Goal: Check status: Check status

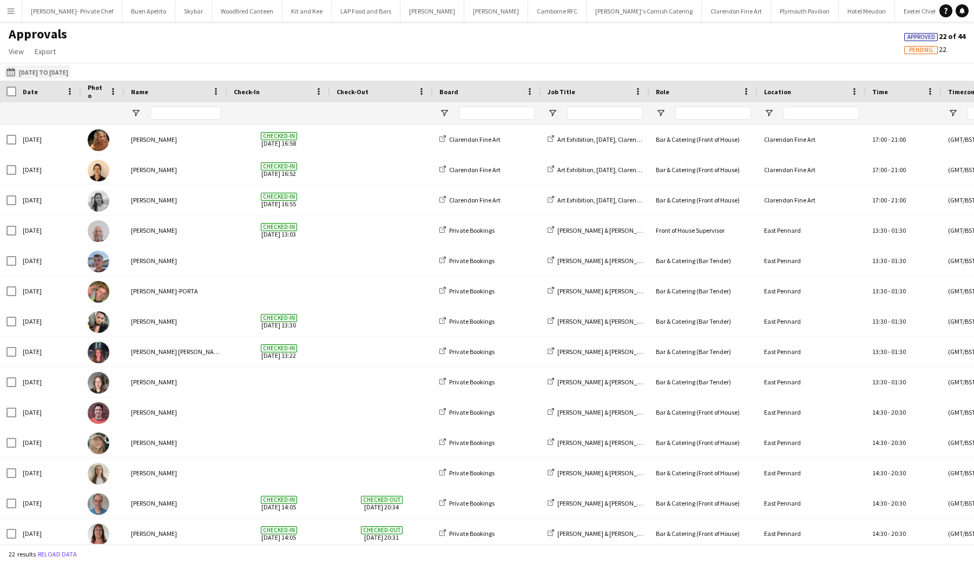
click at [70, 76] on button "[DATE] [DATE] to [DATE]" at bounding box center [37, 72] width 66 height 13
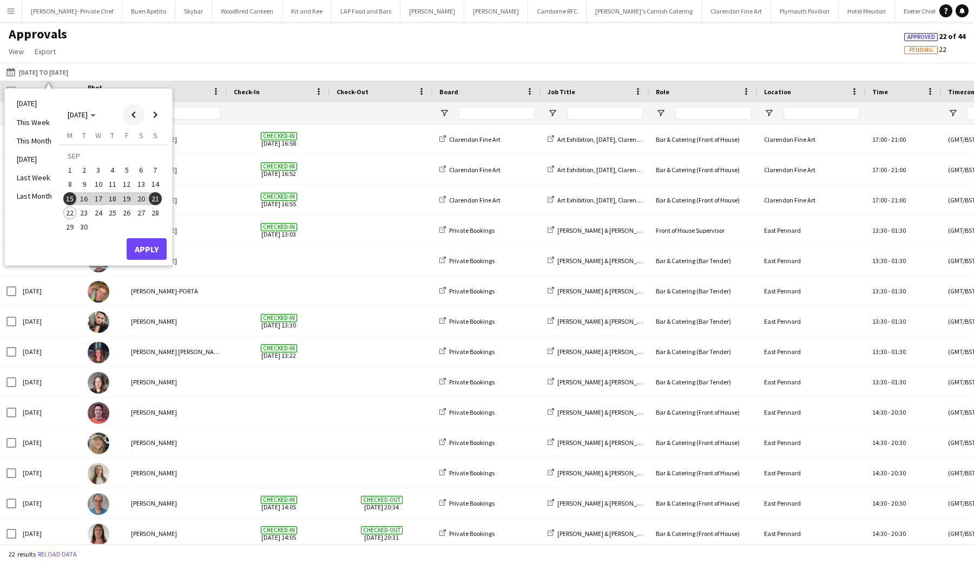
click at [137, 112] on span "Previous month" at bounding box center [134, 115] width 22 height 22
click at [68, 209] on span "25" at bounding box center [69, 215] width 13 height 13
click at [155, 115] on span "Next month" at bounding box center [156, 115] width 22 height 22
click at [159, 173] on span "7" at bounding box center [155, 169] width 13 height 13
click at [140, 256] on button "Apply" at bounding box center [147, 249] width 40 height 22
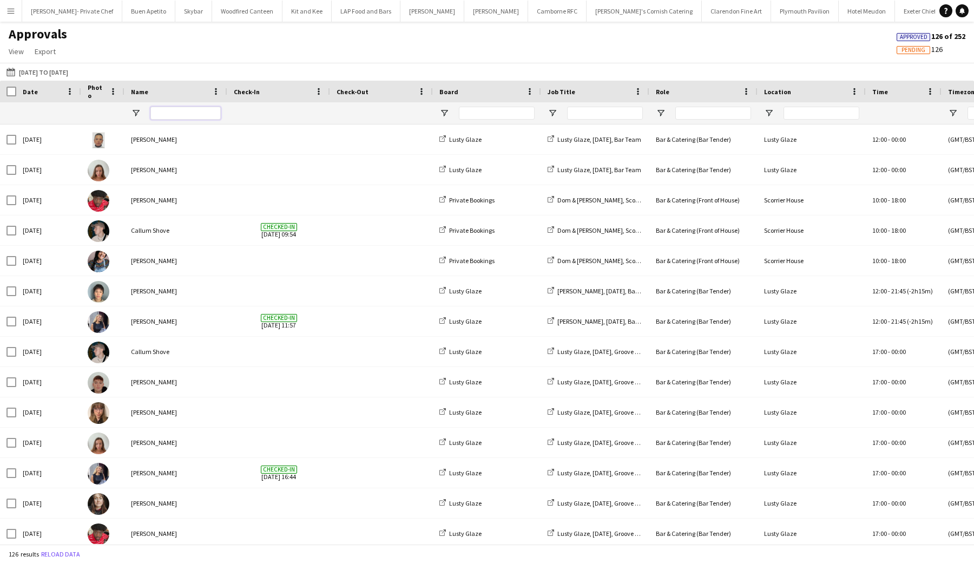
click at [181, 113] on input "Name Filter Input" at bounding box center [185, 113] width 70 height 13
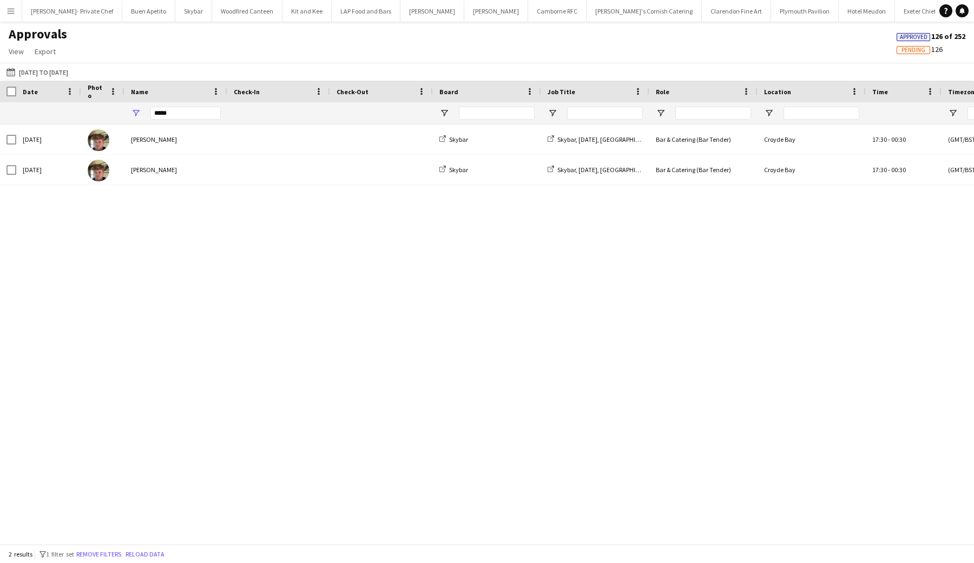
drag, startPoint x: 181, startPoint y: 113, endPoint x: 365, endPoint y: 128, distance: 184.7
click at [365, 128] on span at bounding box center [382, 140] width 90 height 30
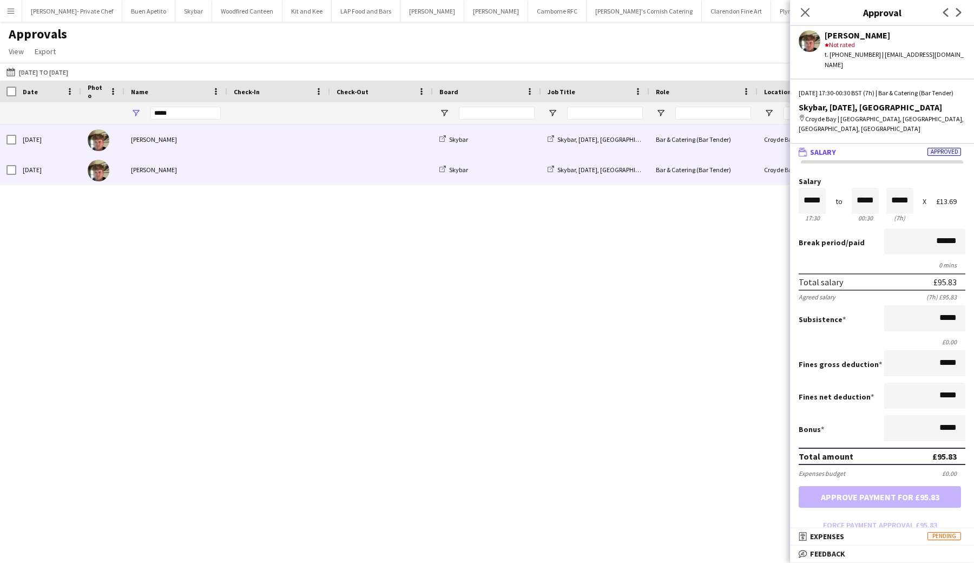
click at [380, 167] on span at bounding box center [382, 170] width 90 height 30
click at [401, 145] on span at bounding box center [382, 140] width 90 height 30
click at [579, 162] on div "Skybar, [DATE], [GEOGRAPHIC_DATA]" at bounding box center [595, 170] width 108 height 30
click at [521, 179] on div "Skybar" at bounding box center [487, 170] width 108 height 30
click at [371, 166] on span at bounding box center [382, 170] width 90 height 30
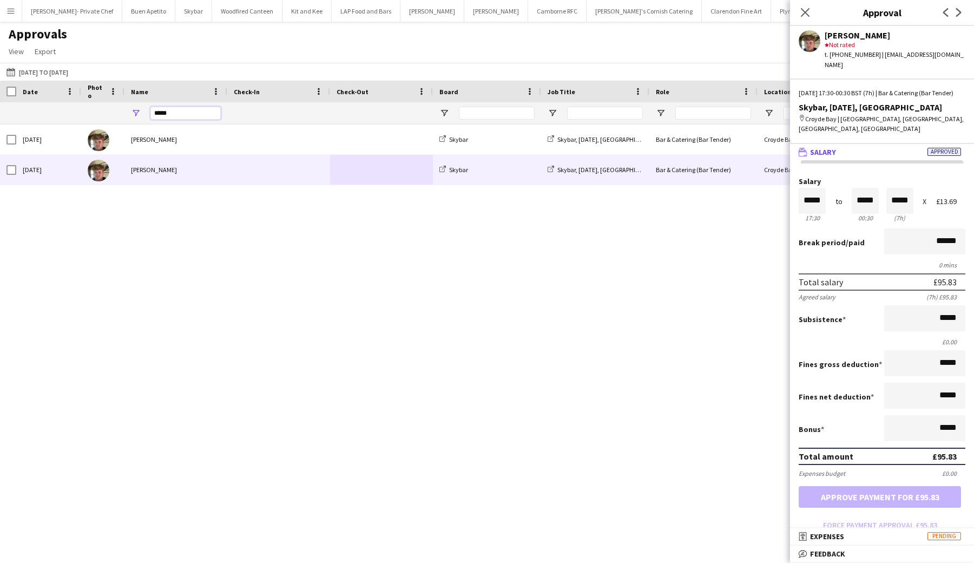
click at [209, 114] on input "*****" at bounding box center [185, 113] width 70 height 13
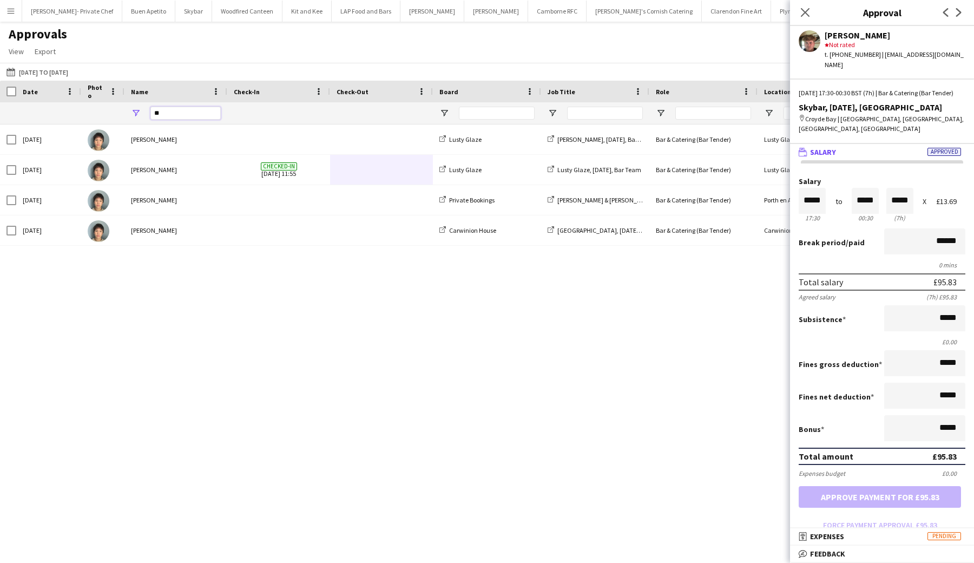
type input "*"
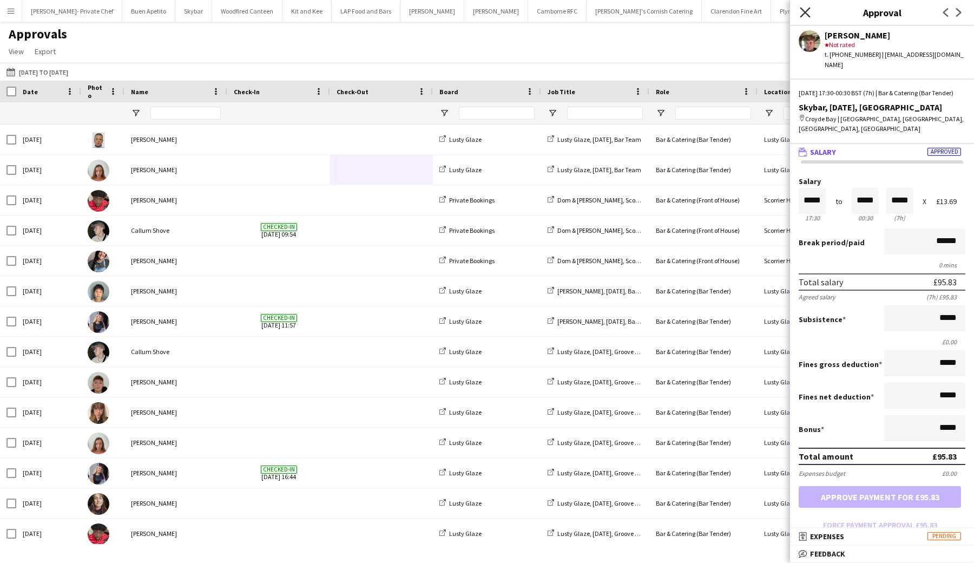
click at [804, 11] on icon at bounding box center [805, 12] width 10 height 10
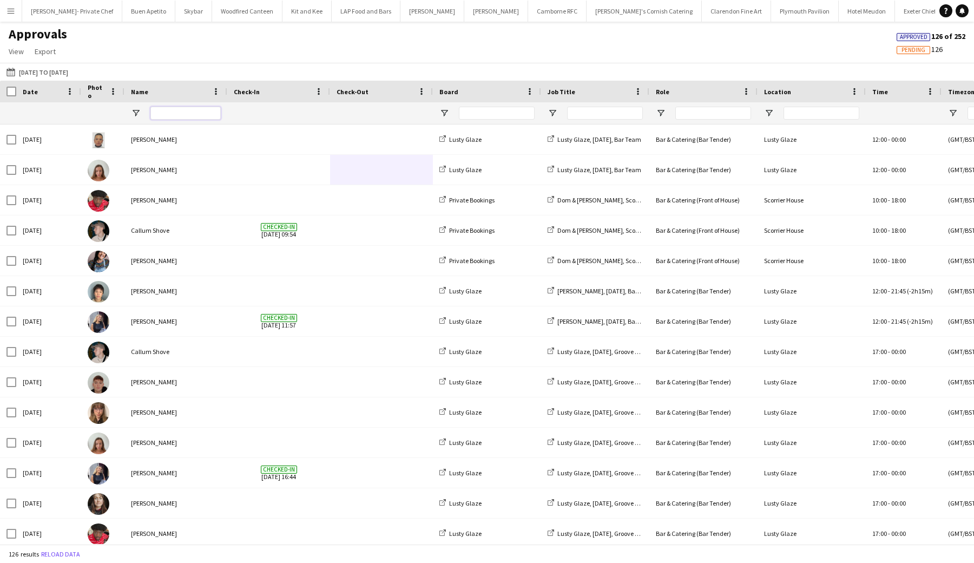
click at [187, 119] on input "Name Filter Input" at bounding box center [185, 113] width 70 height 13
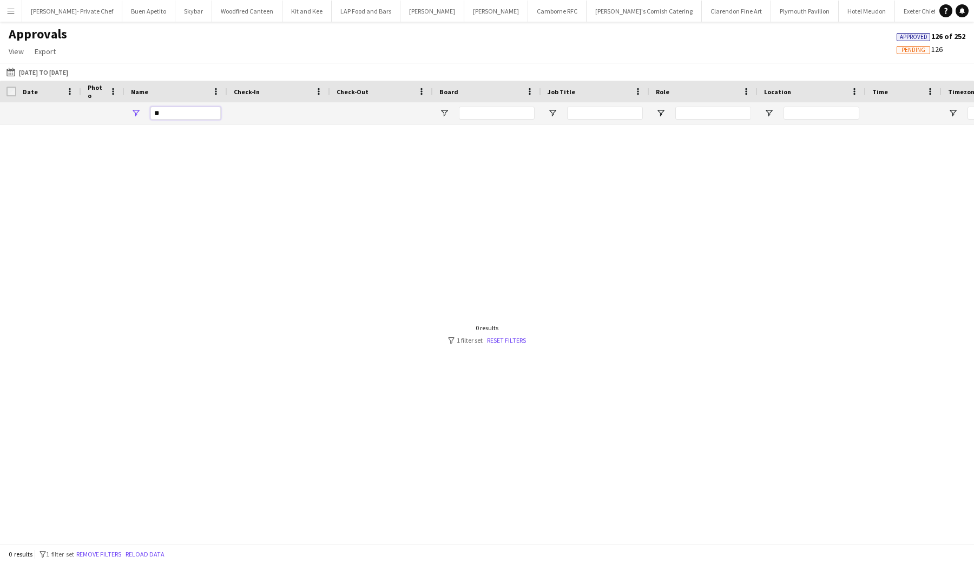
type input "*"
